Goal: Obtain resource: Obtain resource

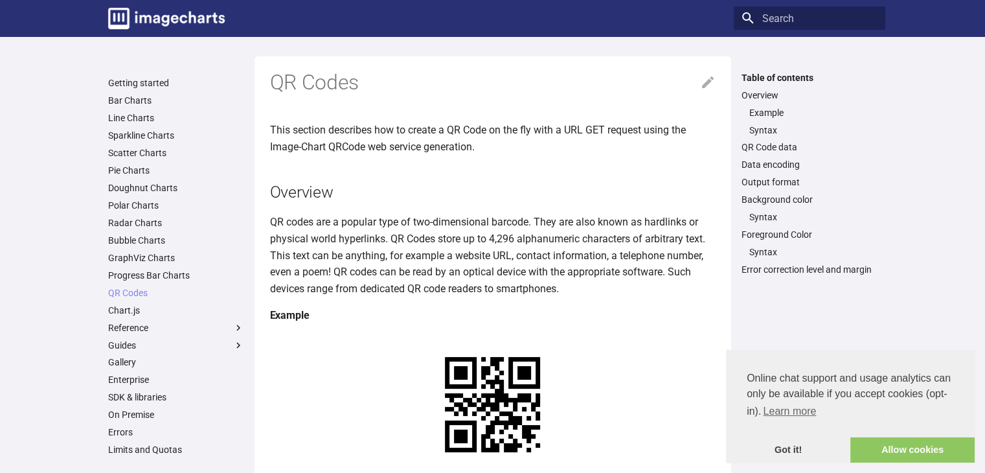
drag, startPoint x: 577, startPoint y: 370, endPoint x: 417, endPoint y: 372, distance: 160.7
copy link "[URL][DOMAIN_NAME]?"
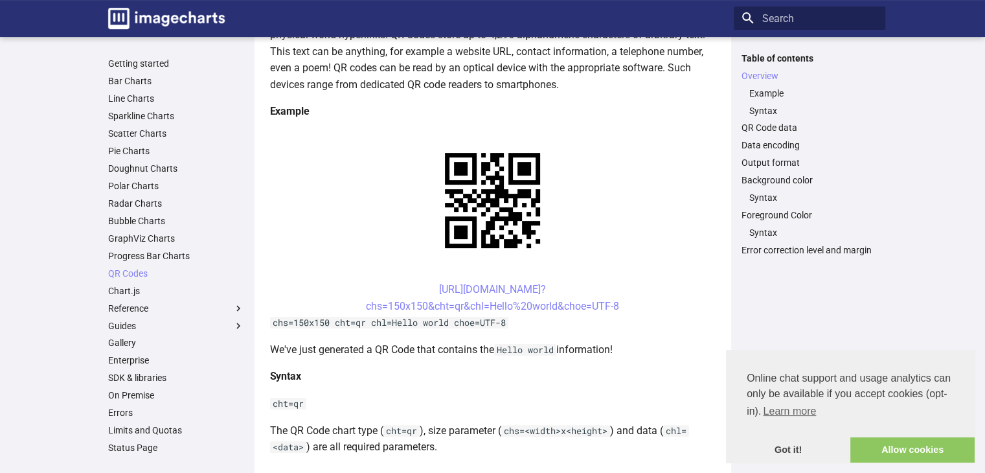
scroll to position [206, 0]
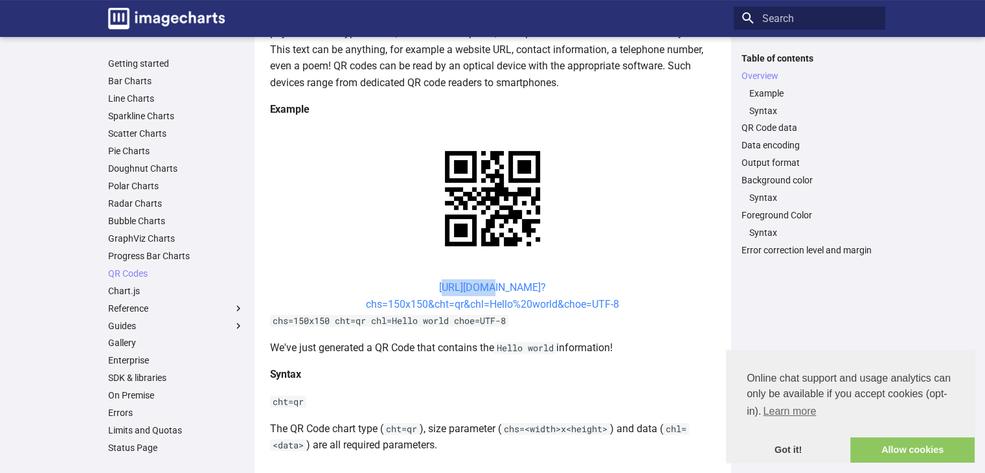
drag, startPoint x: 422, startPoint y: 154, endPoint x: 459, endPoint y: 161, distance: 38.1
click at [459, 279] on center "[URL][DOMAIN_NAME]? chs=150x150&cht=qr&chl=Hello%20world&choe=UTF-8" at bounding box center [493, 295] width 446 height 33
drag, startPoint x: 420, startPoint y: 154, endPoint x: 482, endPoint y: 183, distance: 69.0
copy link "https://image-charts.com/chart? chs=150x150&cht=qr&chl="
